Goal: Transaction & Acquisition: Purchase product/service

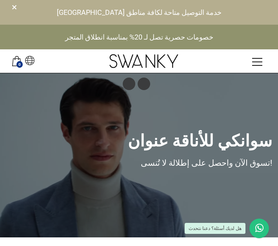
click at [214, 86] on div "سوانكي للأناقة عنوان تسوق الآن واحصل على إطلالة لا تُنسى!" at bounding box center [139, 155] width 278 height 165
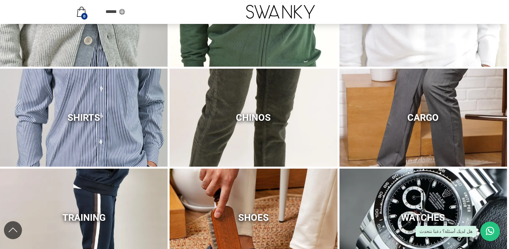
scroll to position [390, 0]
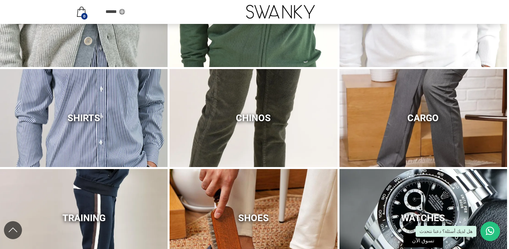
click at [278, 194] on div "WATCHES تسوق الآن" at bounding box center [422, 218] width 167 height 98
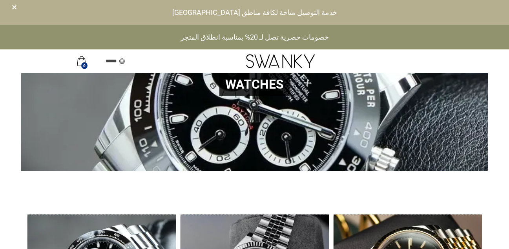
click at [12, 12] on div "×" at bounding box center [14, 7] width 5 height 15
click at [13, 6] on div "×" at bounding box center [14, 7] width 5 height 15
